Goal: Information Seeking & Learning: Learn about a topic

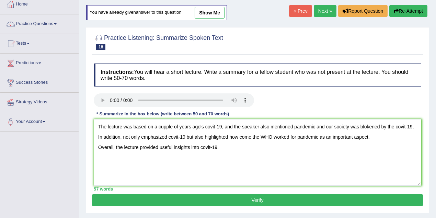
click at [168, 127] on textarea "The lecture was based on a cupple of years ago's covit-19, and the speaker also…" at bounding box center [257, 152] width 327 height 67
type textarea "The lecture was based on a several years ago's covit-19, and the speaker also m…"
click at [236, 198] on button "Verify" at bounding box center [257, 200] width 331 height 12
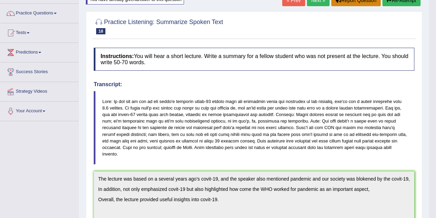
scroll to position [15, 0]
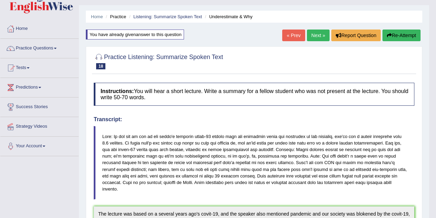
click at [395, 36] on button "Re-Attempt" at bounding box center [401, 36] width 38 height 12
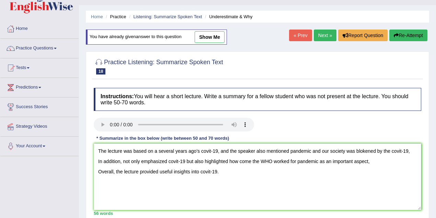
click at [375, 151] on textarea "The lecture was based on a several years ago's covit-19, and the speaker also m…" at bounding box center [257, 176] width 327 height 67
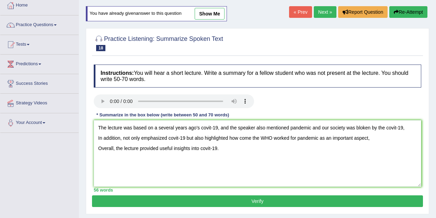
scroll to position [60, 0]
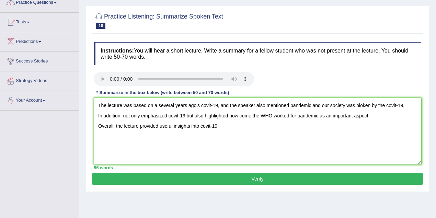
type textarea "The lecture was based on a several years ago's covit-19, and the speaker also m…"
click at [293, 178] on button "Verify" at bounding box center [257, 179] width 331 height 12
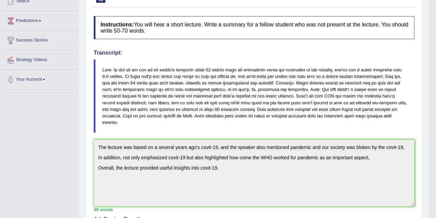
scroll to position [38, 0]
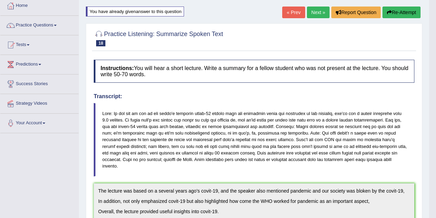
click at [407, 10] on button "Re-Attempt" at bounding box center [401, 13] width 38 height 12
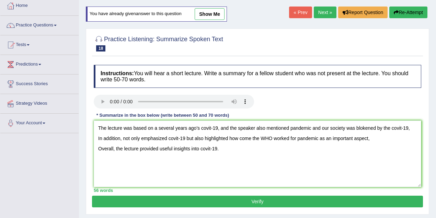
click at [375, 128] on textarea "The lecture was based on a several years ago's covit-19, and the speaker also m…" at bounding box center [257, 153] width 327 height 67
type textarea "The lecture was based on a several years ago's covit-19, and the speaker also m…"
click at [331, 198] on button "Verify" at bounding box center [257, 202] width 331 height 12
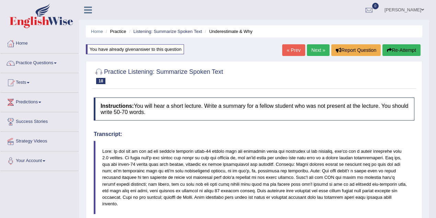
click at [316, 49] on link "Next »" at bounding box center [318, 50] width 23 height 12
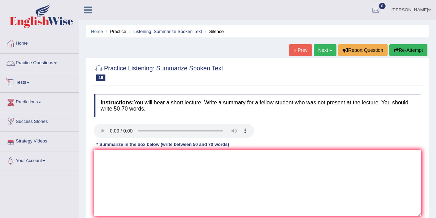
click at [40, 63] on link "Practice Questions" at bounding box center [39, 62] width 78 height 17
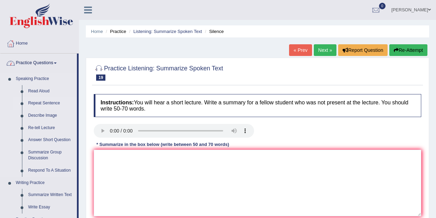
click at [41, 102] on link "Repeat Sentence" at bounding box center [51, 103] width 52 height 12
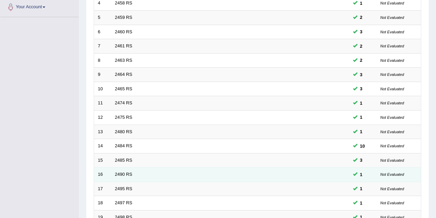
scroll to position [233, 0]
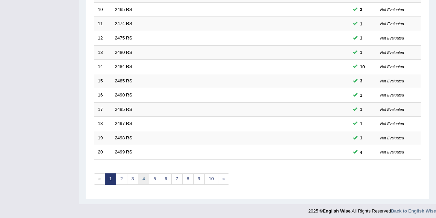
click at [145, 174] on link "4" at bounding box center [143, 178] width 11 height 11
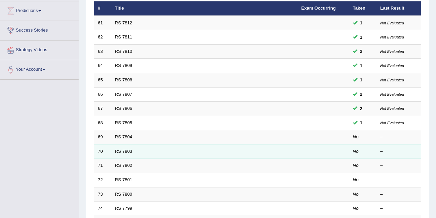
scroll to position [183, 0]
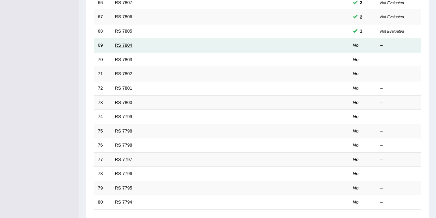
click at [121, 43] on link "RS 7804" at bounding box center [124, 45] width 18 height 5
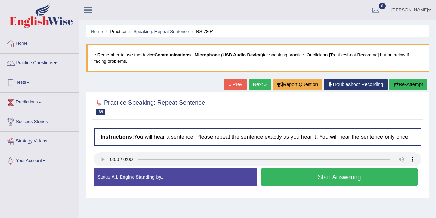
click at [308, 175] on button "Start Answering" at bounding box center [339, 177] width 157 height 18
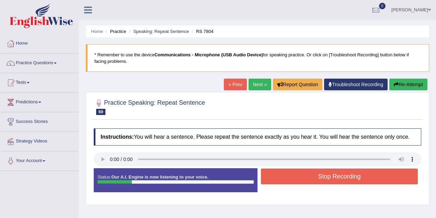
click at [303, 177] on button "Stop Recording" at bounding box center [339, 177] width 157 height 16
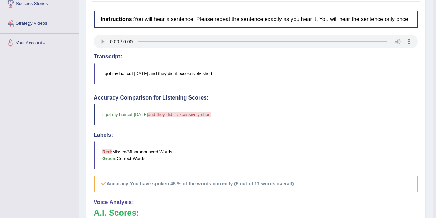
scroll to position [114, 0]
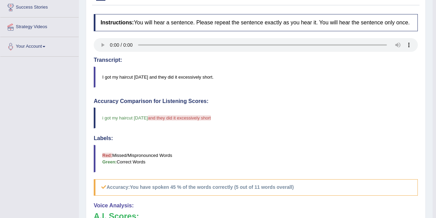
click at [194, 75] on blockquote "I got my haircut [DATE] and they did it excessively short." at bounding box center [256, 77] width 324 height 21
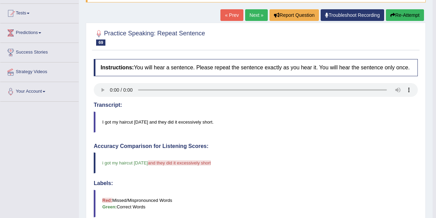
scroll to position [69, 0]
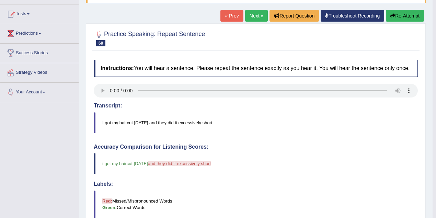
click at [383, 16] on link "Troubleshoot Recording" at bounding box center [353, 16] width 64 height 12
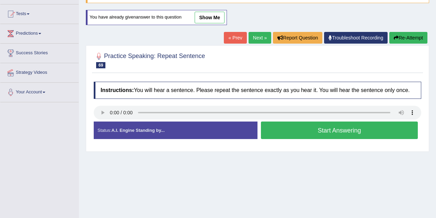
click at [338, 131] on button "Start Answering" at bounding box center [339, 131] width 157 height 18
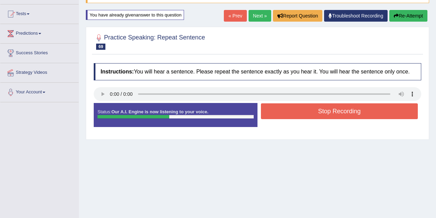
click at [328, 114] on button "Stop Recording" at bounding box center [339, 111] width 157 height 16
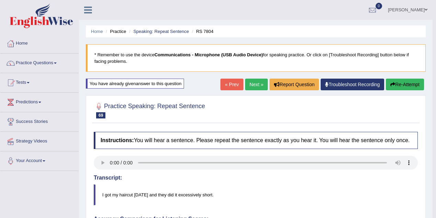
click at [255, 84] on link "Next »" at bounding box center [256, 85] width 23 height 12
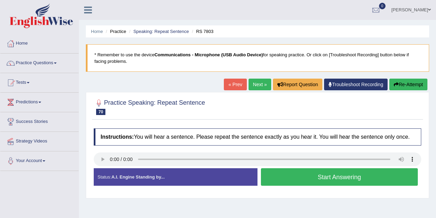
click at [314, 176] on button "Start Answering" at bounding box center [339, 177] width 157 height 18
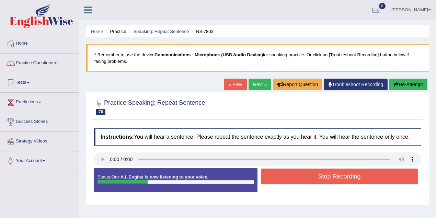
click at [320, 178] on button "Stop Recording" at bounding box center [339, 177] width 157 height 16
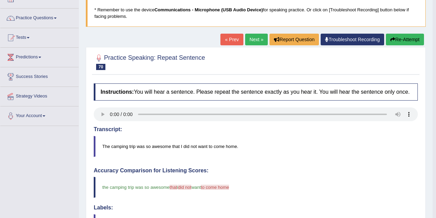
scroll to position [23, 0]
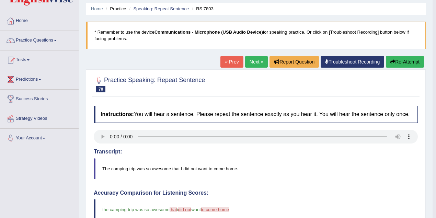
click at [252, 60] on link "Next »" at bounding box center [256, 62] width 23 height 12
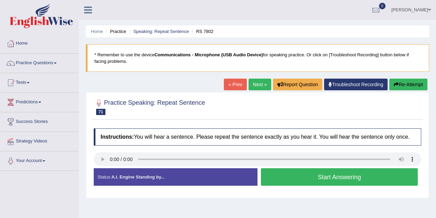
click at [315, 176] on button "Start Answering" at bounding box center [339, 177] width 157 height 18
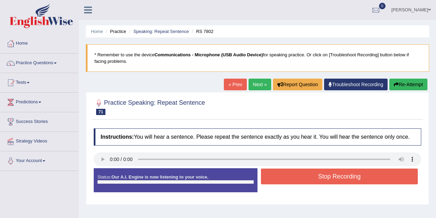
click at [315, 176] on button "Stop Recording" at bounding box center [339, 177] width 157 height 16
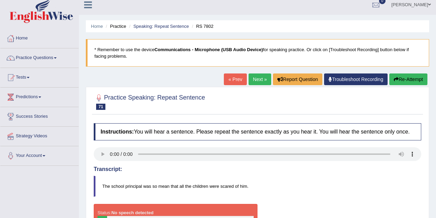
scroll to position [69, 0]
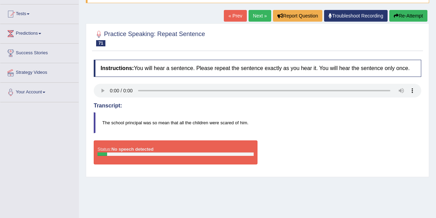
click at [417, 18] on button "Re-Attempt" at bounding box center [408, 16] width 38 height 12
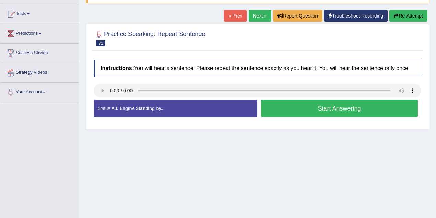
click at [272, 104] on button "Start Answering" at bounding box center [339, 109] width 157 height 18
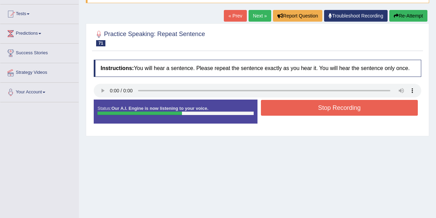
click at [283, 106] on button "Stop Recording" at bounding box center [339, 108] width 157 height 16
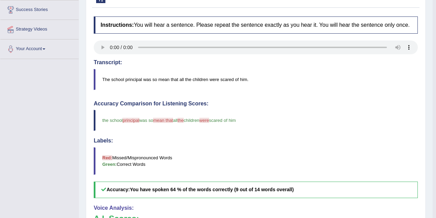
scroll to position [46, 0]
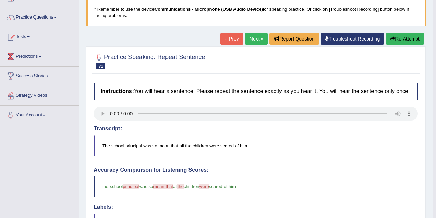
click at [253, 40] on link "Next »" at bounding box center [256, 39] width 23 height 12
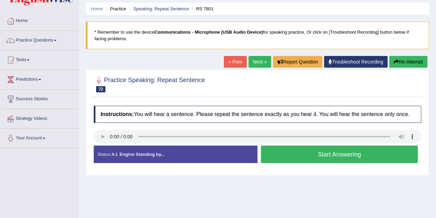
click at [325, 157] on button "Start Answering" at bounding box center [339, 155] width 157 height 18
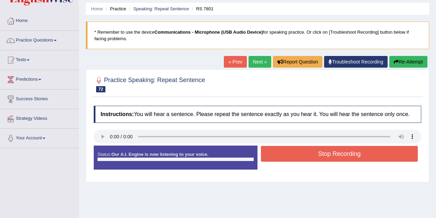
click at [325, 157] on button "Stop Recording" at bounding box center [339, 154] width 157 height 16
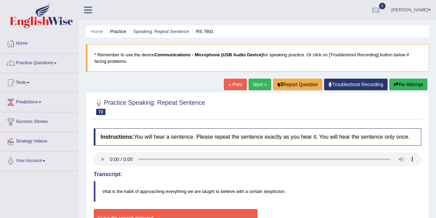
click at [252, 82] on link "Next »" at bounding box center [260, 85] width 23 height 12
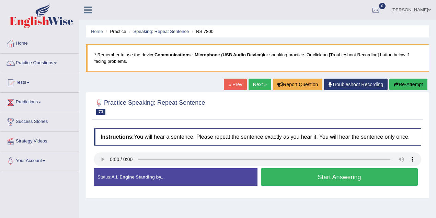
click at [334, 176] on button "Start Answering" at bounding box center [339, 177] width 157 height 18
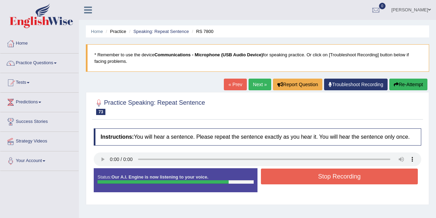
click at [334, 176] on button "Stop Recording" at bounding box center [339, 177] width 157 height 16
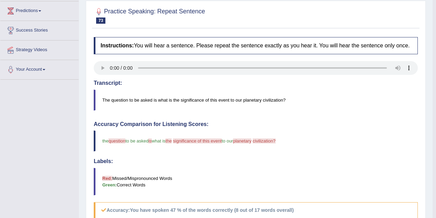
scroll to position [23, 0]
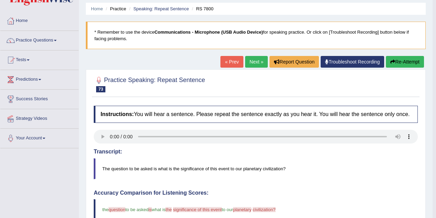
click at [395, 62] on button "Re-Attempt" at bounding box center [405, 62] width 38 height 12
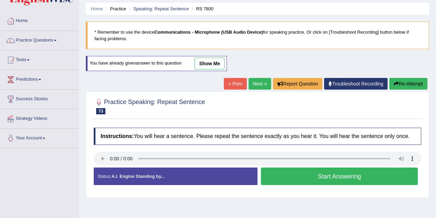
click at [286, 174] on button "Start Answering" at bounding box center [339, 177] width 157 height 18
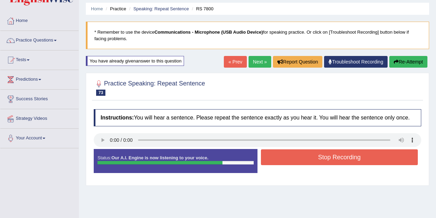
click at [307, 158] on button "Stop Recording" at bounding box center [339, 157] width 157 height 16
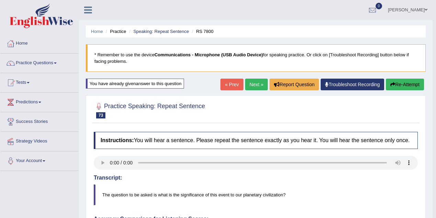
click at [249, 83] on link "Next »" at bounding box center [256, 85] width 23 height 12
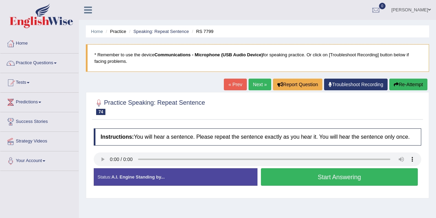
click at [259, 84] on link "Next »" at bounding box center [260, 85] width 23 height 12
click at [51, 62] on link "Practice Questions" at bounding box center [39, 62] width 78 height 17
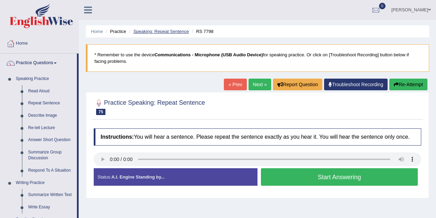
click at [160, 32] on link "Speaking: Repeat Sentence" at bounding box center [161, 31] width 56 height 5
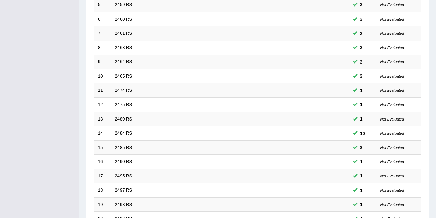
scroll to position [233, 0]
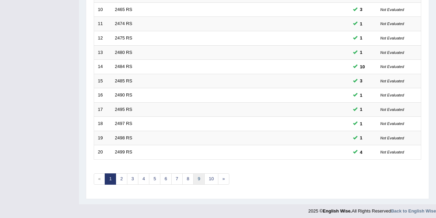
click at [201, 176] on link "9" at bounding box center [198, 178] width 11 height 11
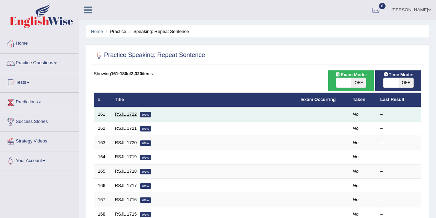
click at [124, 113] on link "RSJL 1722" at bounding box center [126, 114] width 22 height 5
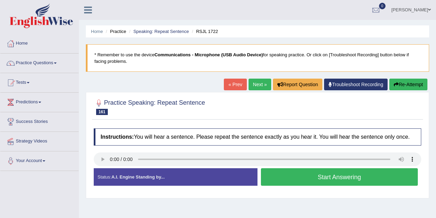
click at [294, 174] on button "Start Answering" at bounding box center [339, 177] width 157 height 18
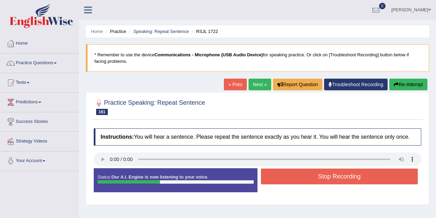
click at [301, 170] on button "Stop Recording" at bounding box center [339, 177] width 157 height 16
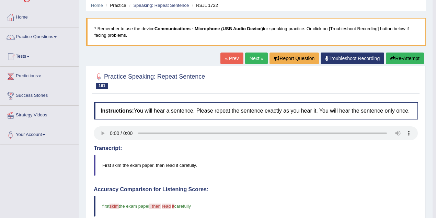
scroll to position [23, 0]
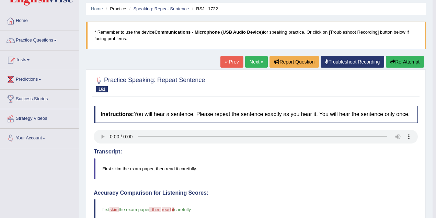
click at [386, 61] on button "Re-Attempt" at bounding box center [405, 62] width 38 height 12
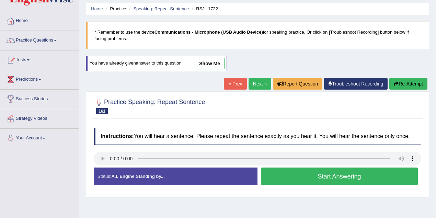
click at [276, 174] on button "Start Answering" at bounding box center [339, 177] width 157 height 18
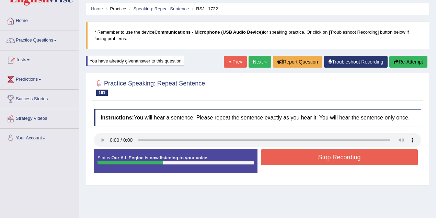
click at [292, 159] on button "Stop Recording" at bounding box center [339, 157] width 157 height 16
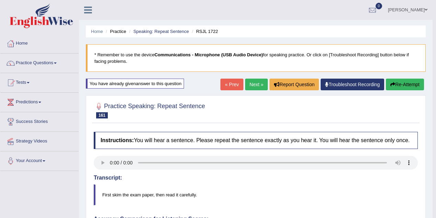
click at [401, 84] on button "Re-Attempt" at bounding box center [405, 85] width 38 height 12
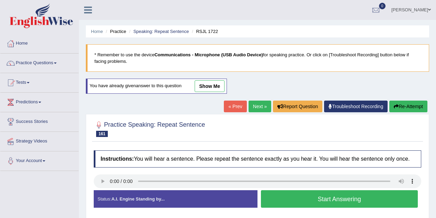
click at [304, 197] on button "Start Answering" at bounding box center [339, 199] width 157 height 18
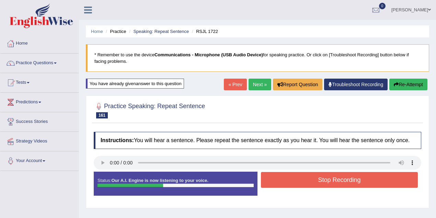
click at [319, 181] on button "Stop Recording" at bounding box center [339, 180] width 157 height 16
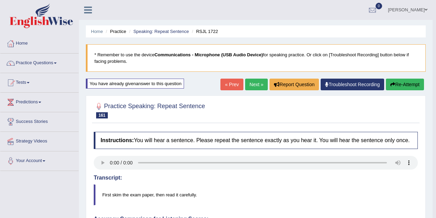
click at [252, 84] on link "Next »" at bounding box center [256, 85] width 23 height 12
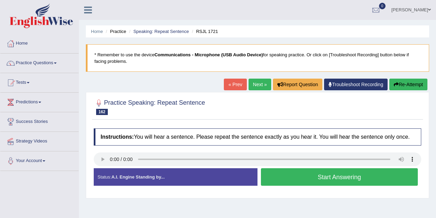
click at [292, 178] on button "Start Answering" at bounding box center [339, 177] width 157 height 18
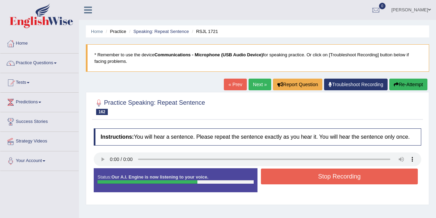
click at [292, 178] on button "Stop Recording" at bounding box center [339, 177] width 157 height 16
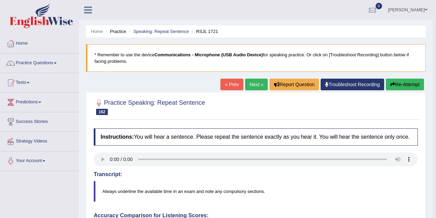
click at [257, 81] on link "Next »" at bounding box center [256, 85] width 23 height 12
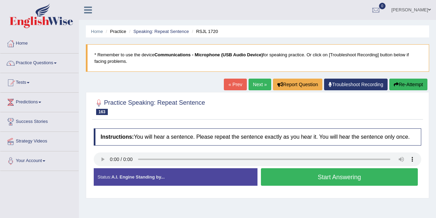
click at [334, 176] on button "Start Answering" at bounding box center [339, 177] width 157 height 18
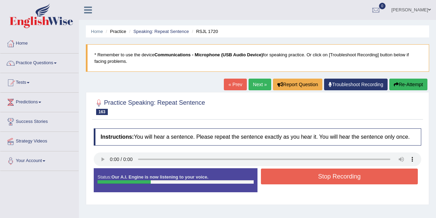
click at [335, 175] on button "Stop Recording" at bounding box center [339, 177] width 157 height 16
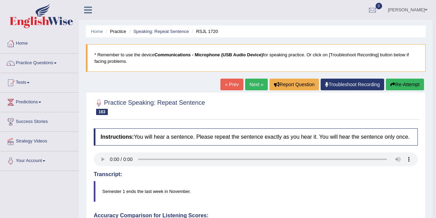
click at [247, 80] on link "Next »" at bounding box center [256, 85] width 23 height 12
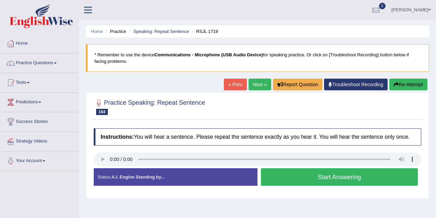
click at [294, 178] on button "Start Answering" at bounding box center [339, 177] width 157 height 18
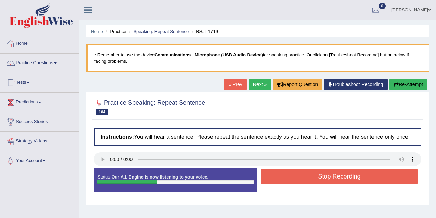
click at [307, 174] on button "Stop Recording" at bounding box center [339, 177] width 157 height 16
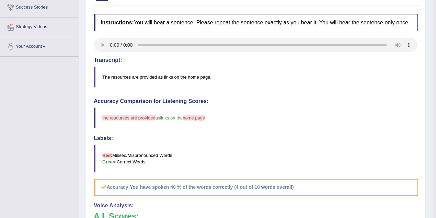
scroll to position [46, 0]
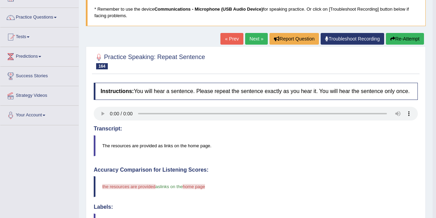
click at [404, 38] on button "Re-Attempt" at bounding box center [405, 39] width 38 height 12
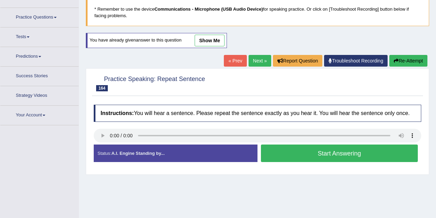
scroll to position [46, 0]
click at [372, 152] on button "Start Answering" at bounding box center [339, 154] width 157 height 18
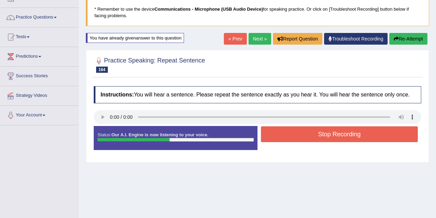
click at [367, 135] on button "Stop Recording" at bounding box center [339, 134] width 157 height 16
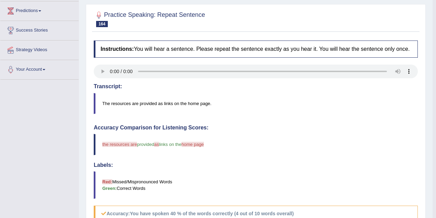
scroll to position [23, 0]
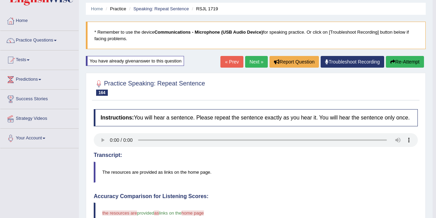
click at [407, 58] on button "Re-Attempt" at bounding box center [405, 62] width 38 height 12
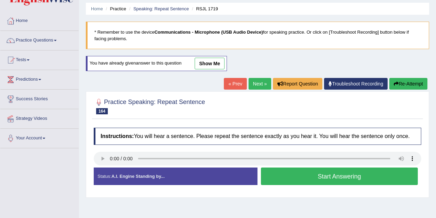
click at [299, 174] on button "Start Answering" at bounding box center [339, 177] width 157 height 18
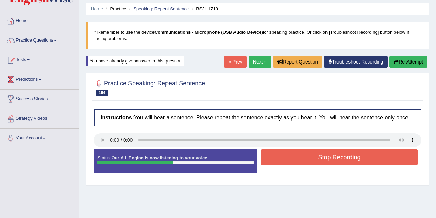
click at [311, 155] on button "Stop Recording" at bounding box center [339, 157] width 157 height 16
